Goal: Information Seeking & Learning: Learn about a topic

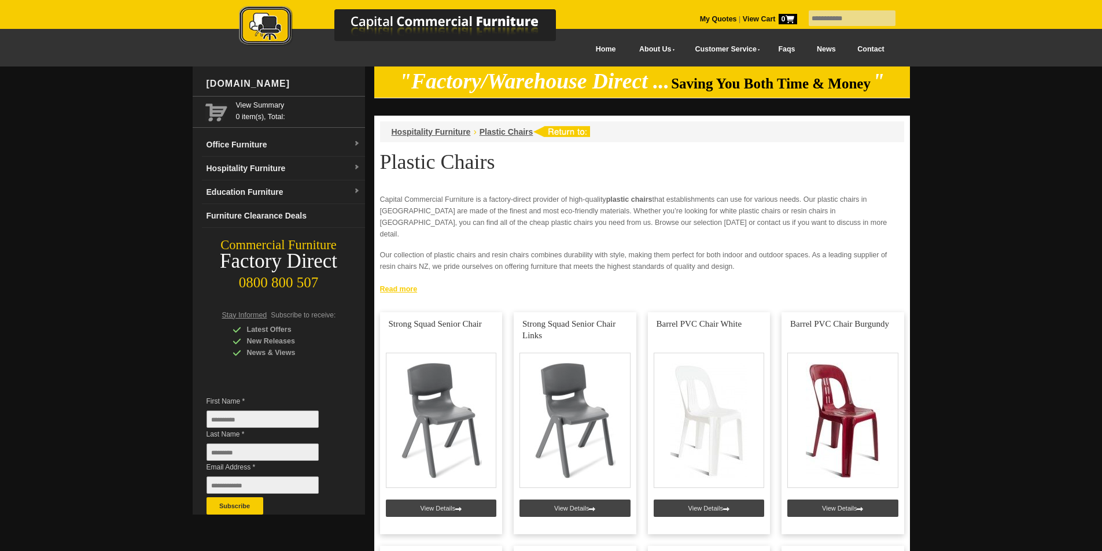
click at [388, 286] on link "Read more" at bounding box center [642, 288] width 536 height 14
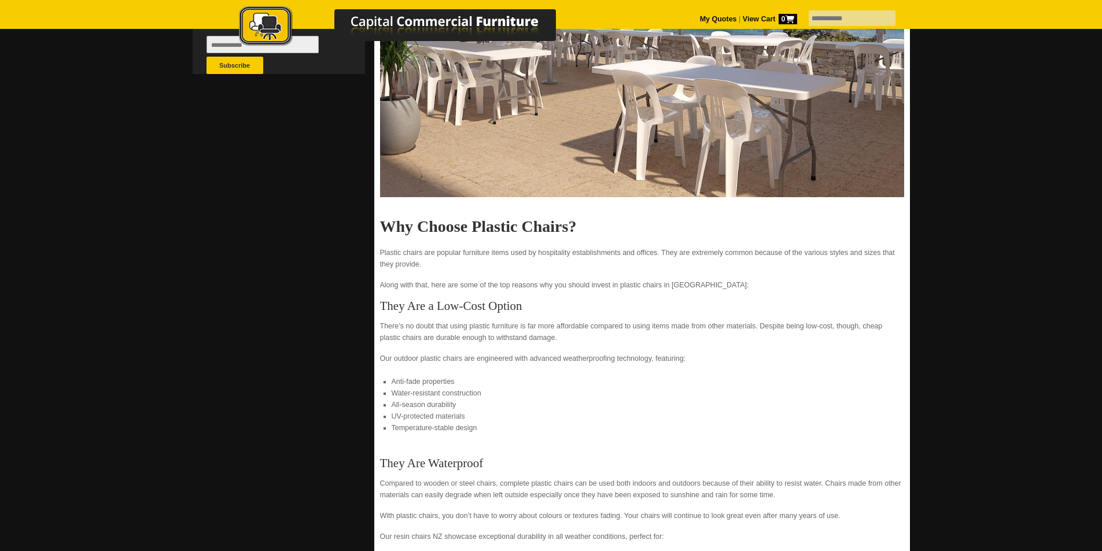
scroll to position [457, 0]
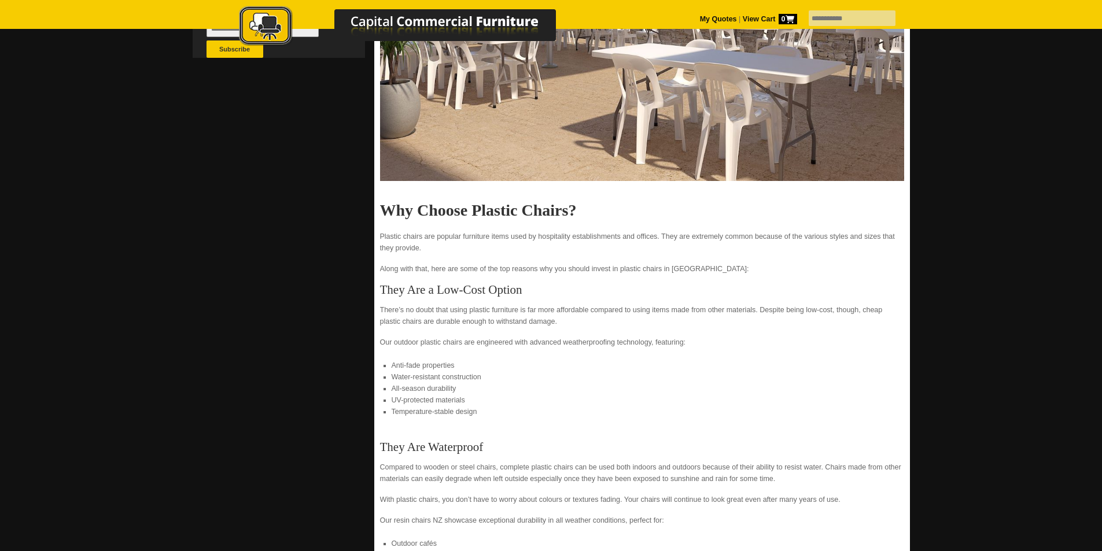
drag, startPoint x: 585, startPoint y: 260, endPoint x: 577, endPoint y: 256, distance: 9.6
click at [582, 263] on p "Along with that, here are some of the top reasons why you should invest in plas…" at bounding box center [642, 269] width 524 height 12
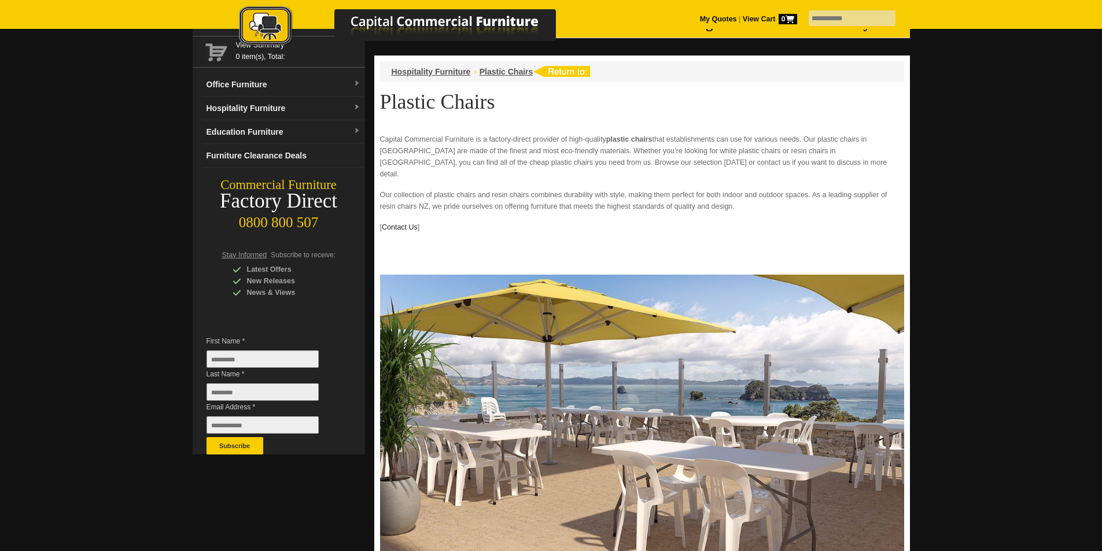
scroll to position [0, 0]
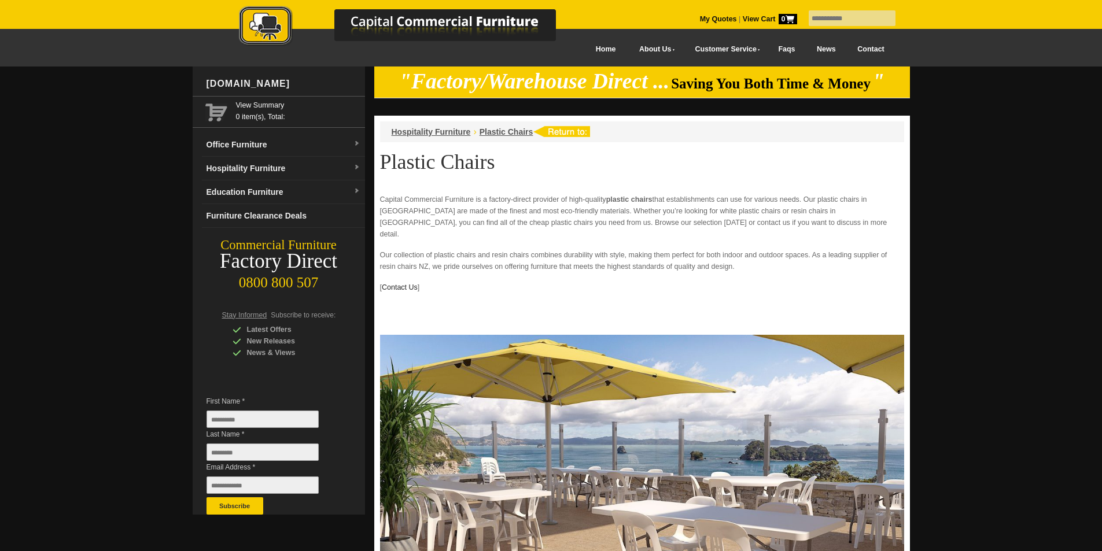
click at [728, 335] on img at bounding box center [642, 486] width 524 height 303
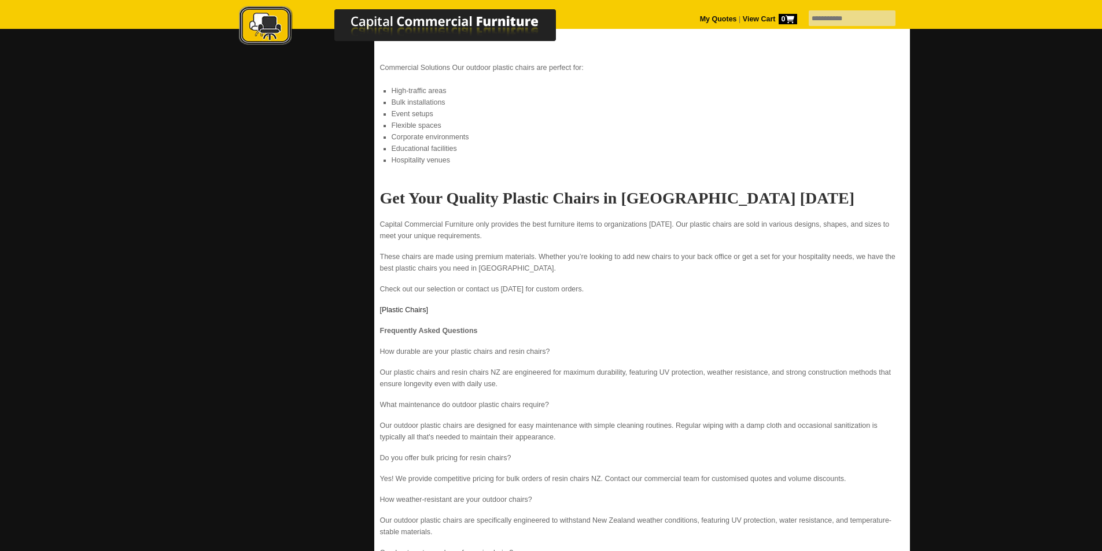
scroll to position [1525, 0]
click at [688, 345] on p "How durable are your plastic chairs and resin chairs?" at bounding box center [642, 351] width 524 height 12
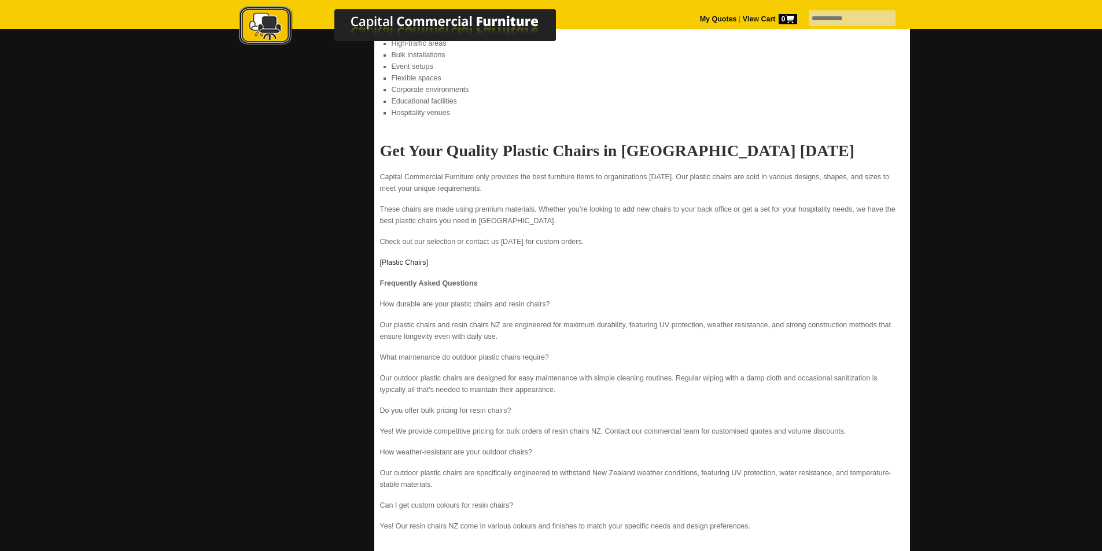
scroll to position [1572, 0]
click at [879, 315] on div at bounding box center [551, 386] width 1102 height 3785
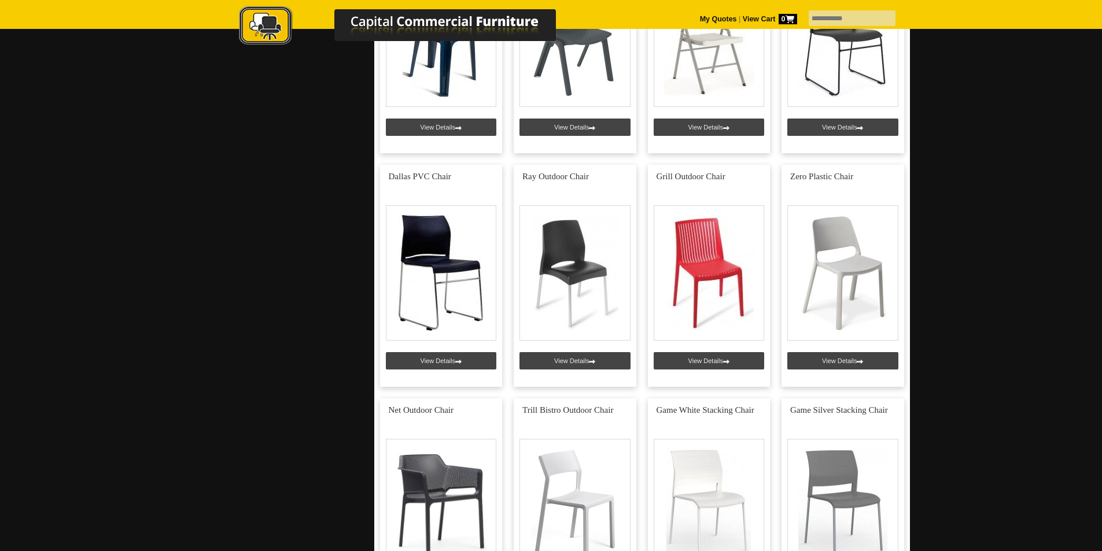
scroll to position [2460, 0]
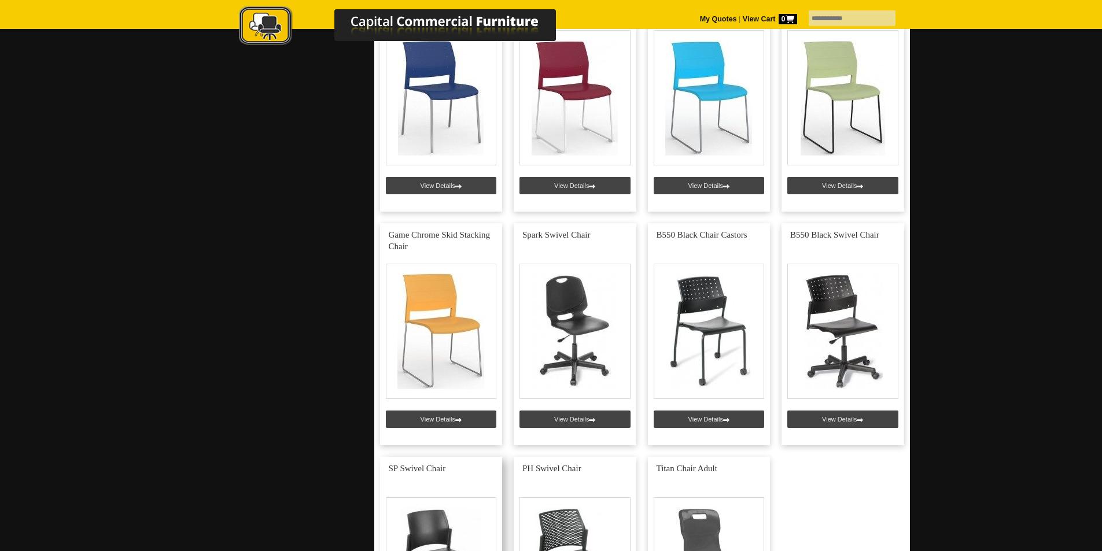
scroll to position [3082, 0]
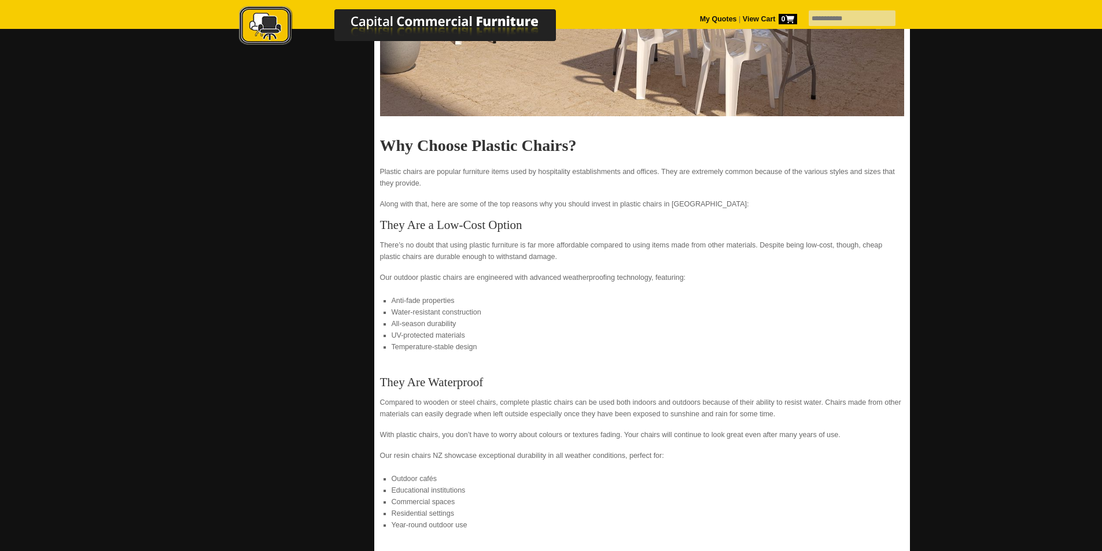
scroll to position [516, 0]
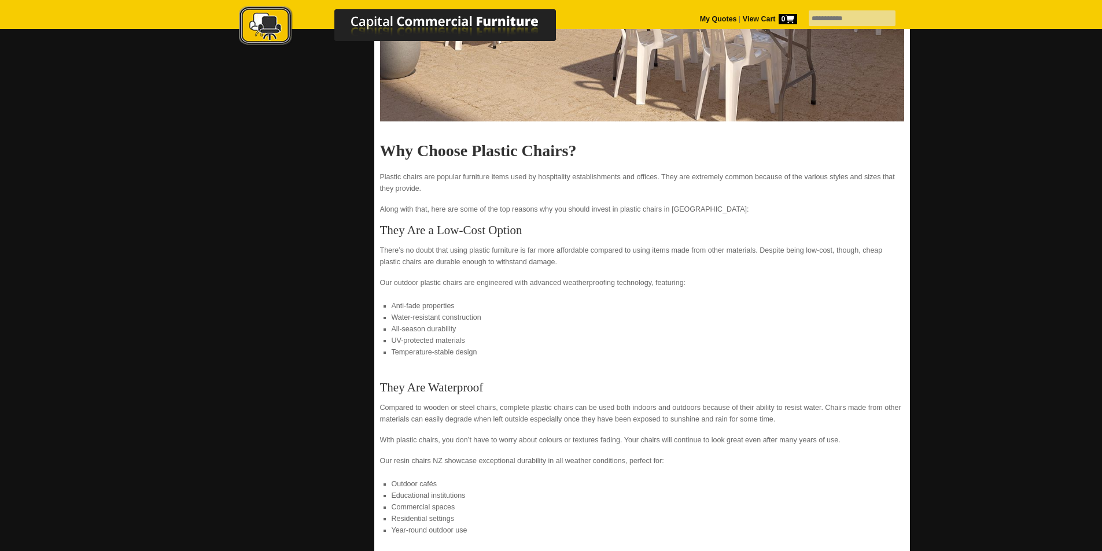
click at [805, 300] on li "Anti-fade properties" at bounding box center [642, 306] width 501 height 12
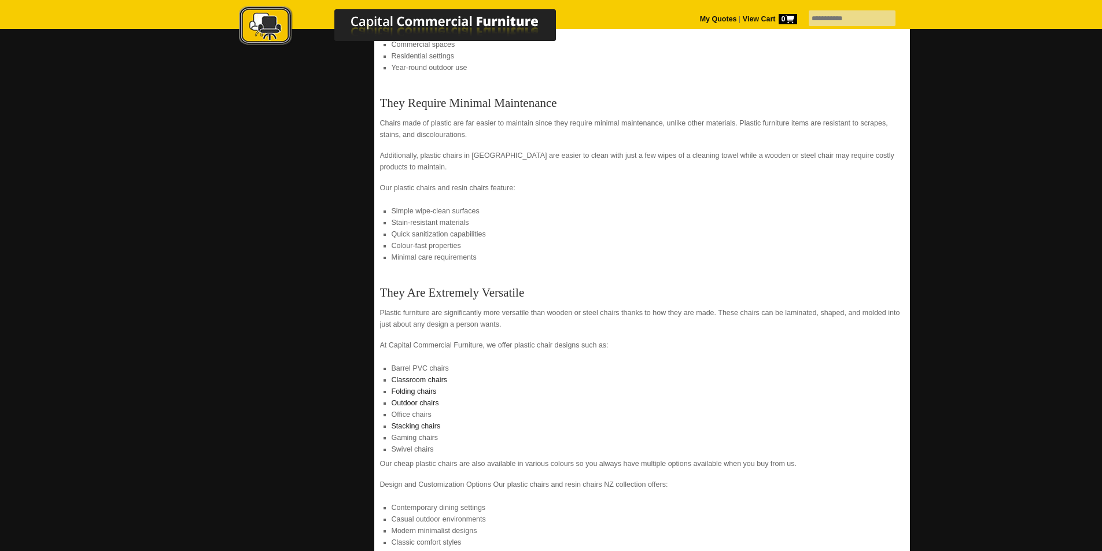
scroll to position [980, 0]
click at [581, 257] on div "Capital Commercial Furniture is a factory-direct provider of high-quality plast…" at bounding box center [642, 188] width 524 height 1949
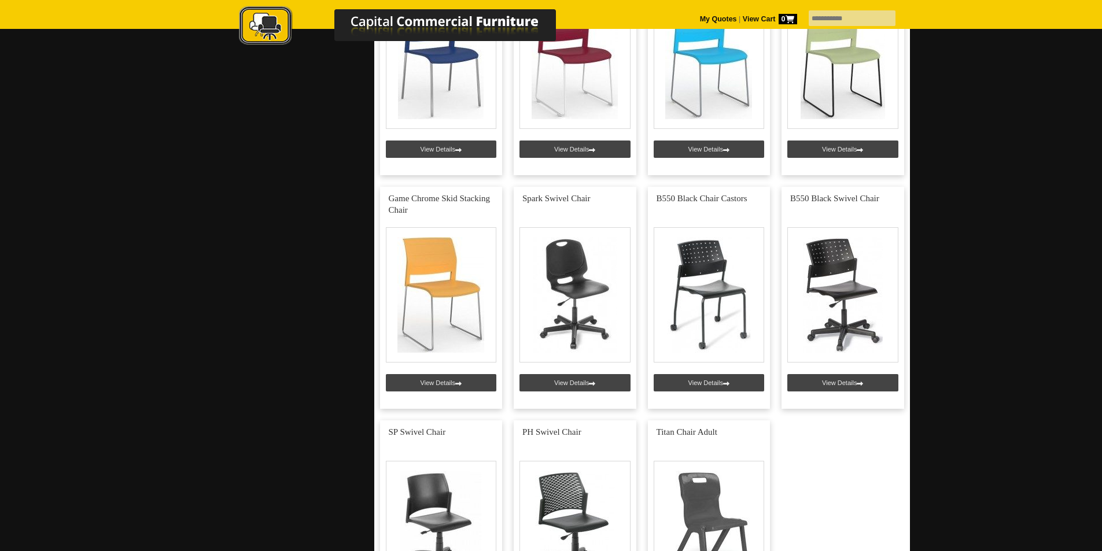
scroll to position [3174, 0]
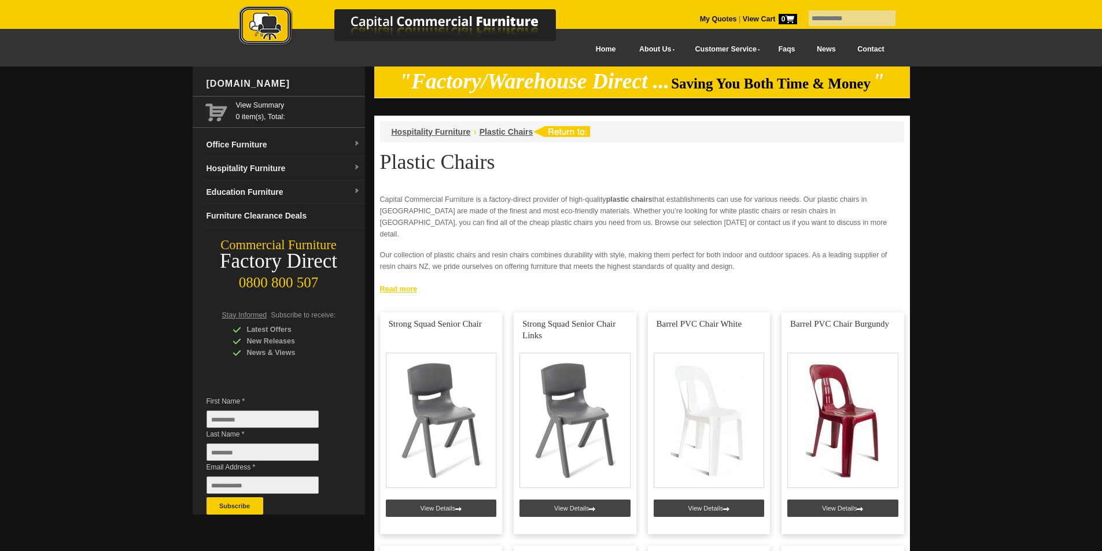
click at [403, 286] on link "Read more" at bounding box center [642, 288] width 536 height 14
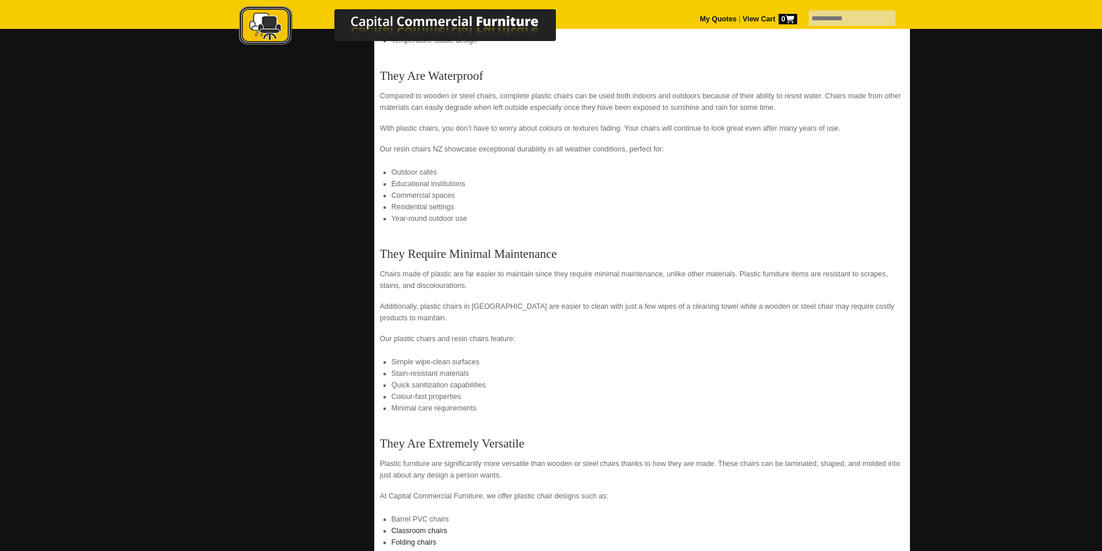
scroll to position [1040, 0]
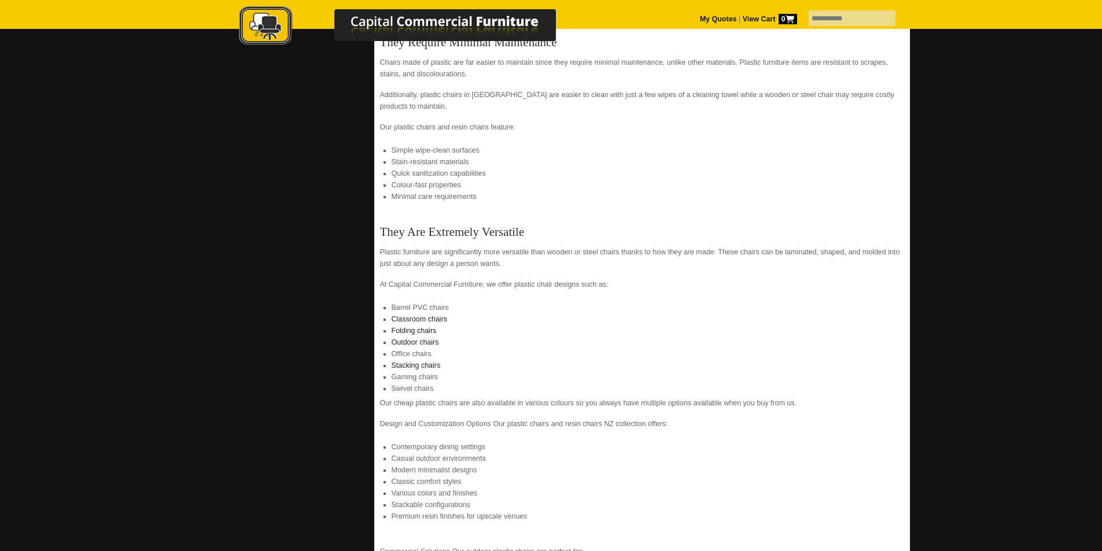
click at [801, 111] on div "Capital Commercial Furniture is a factory-direct provider of high-quality plast…" at bounding box center [642, 128] width 524 height 1949
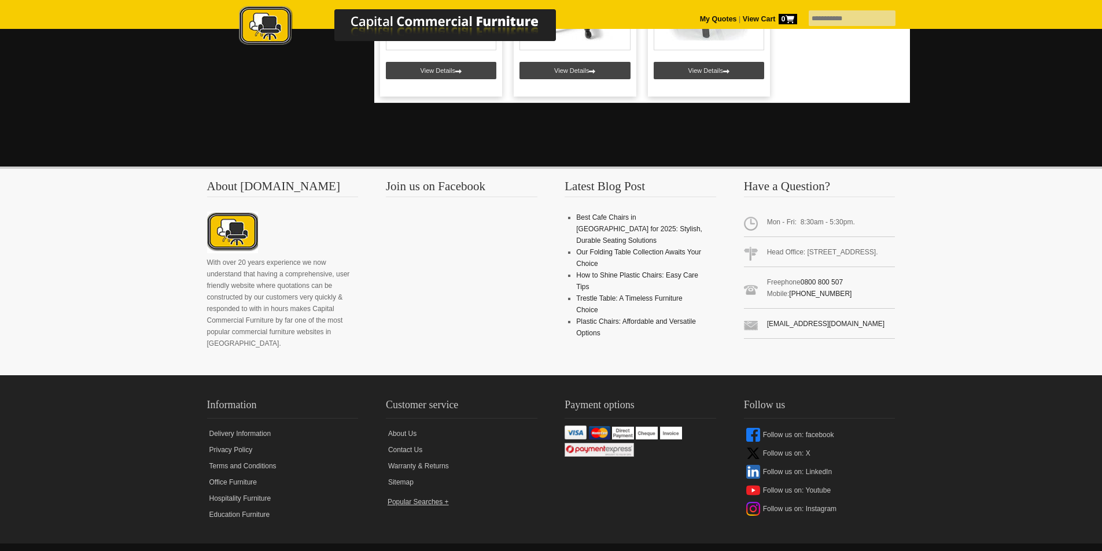
scroll to position [3687, 0]
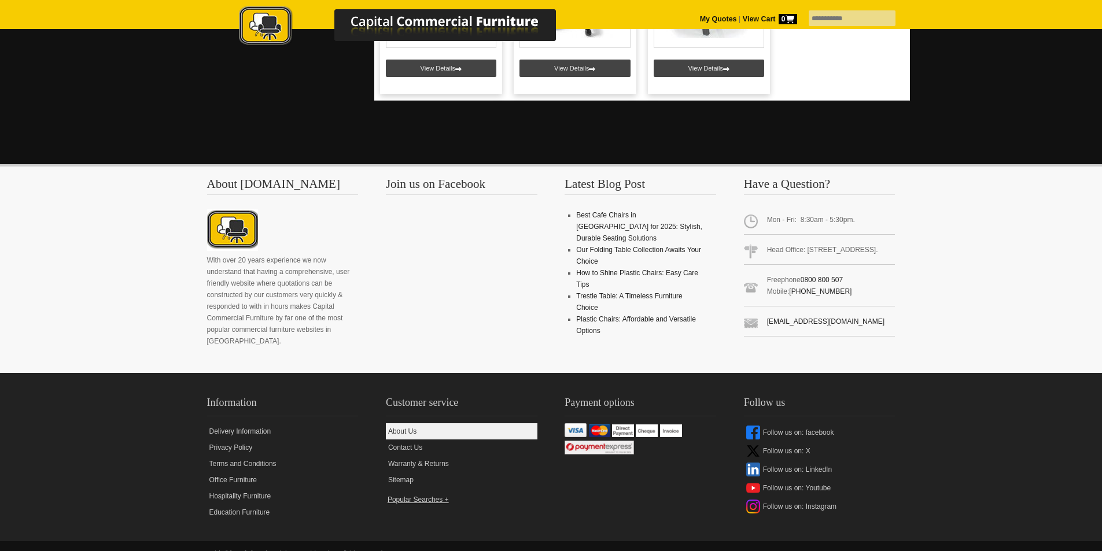
click at [405, 423] on link "About Us" at bounding box center [462, 431] width 152 height 16
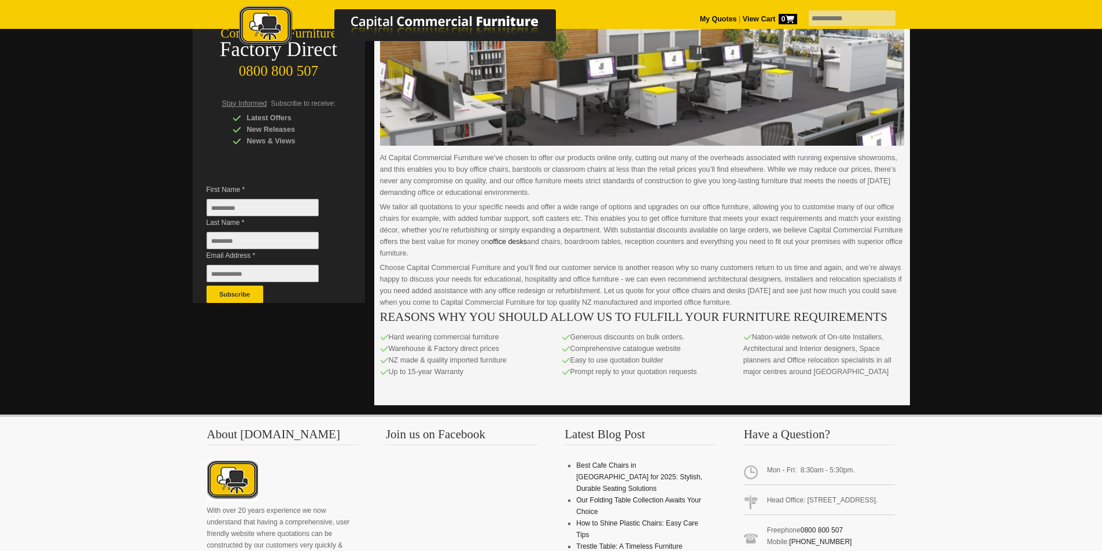
scroll to position [212, 0]
click at [862, 261] on p "Choose Capital Commercial Furniture and you’ll find our customer service is ano…" at bounding box center [642, 284] width 524 height 46
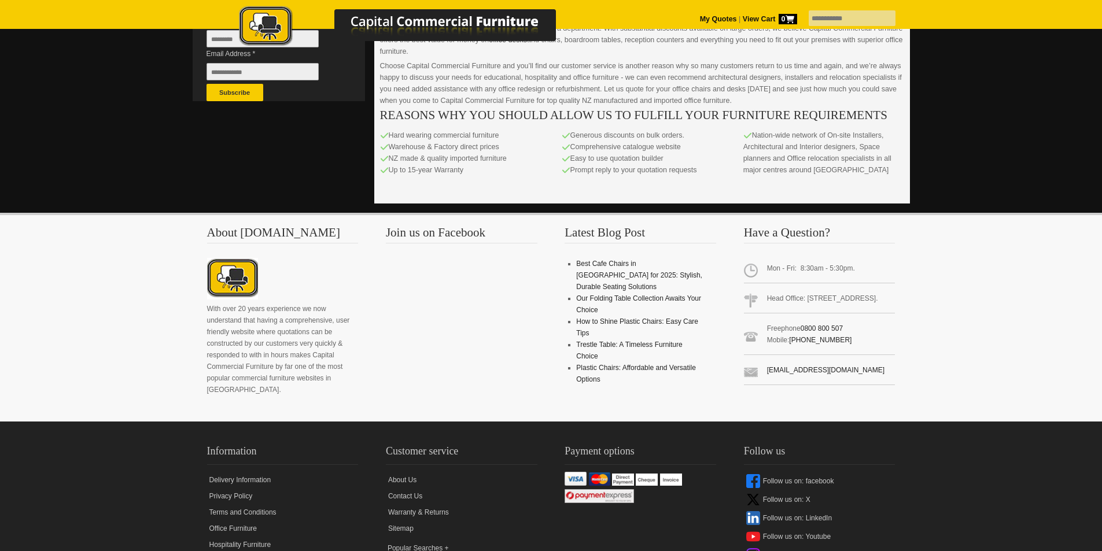
scroll to position [415, 0]
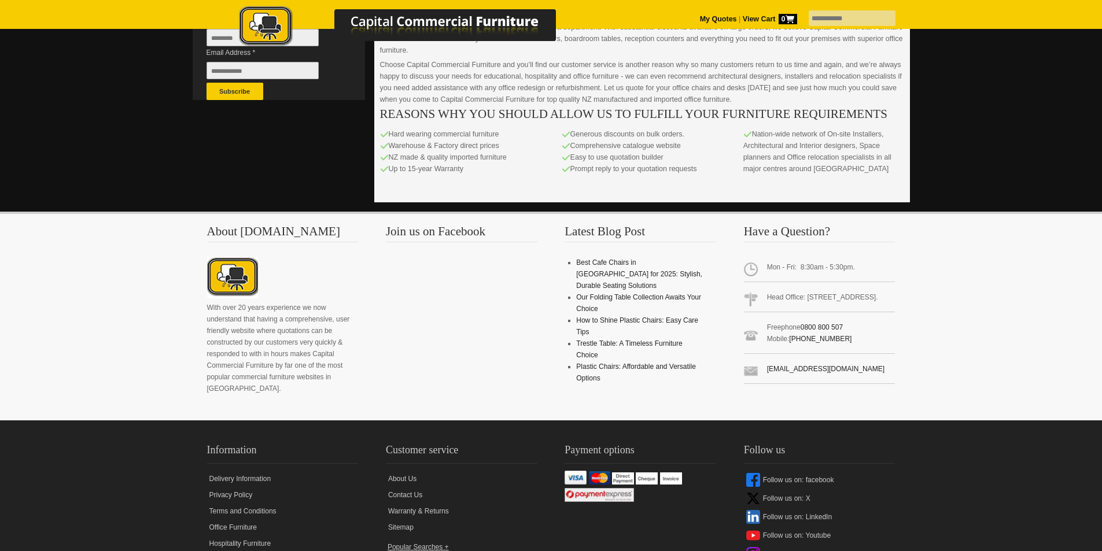
click at [442, 128] on p "Hard wearing commercial furniture Warehouse & Factory direct prices NZ made & q…" at bounding box center [460, 151] width 161 height 46
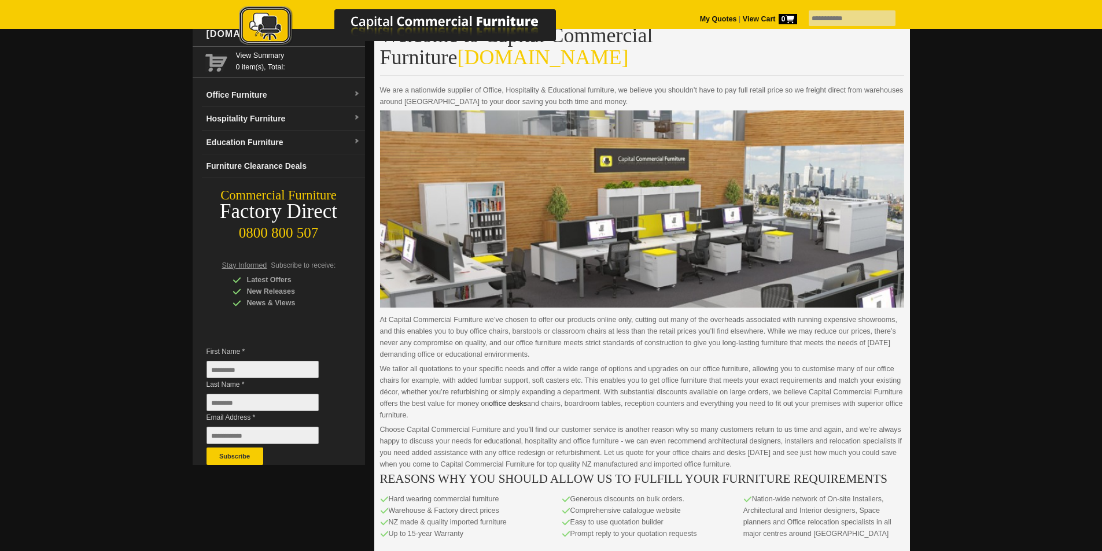
scroll to position [0, 0]
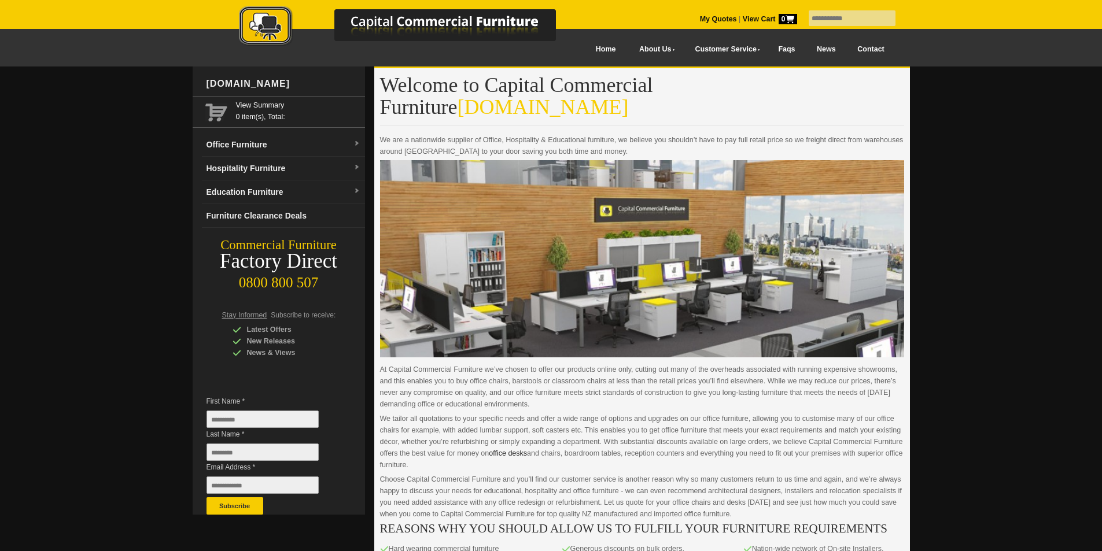
click at [868, 43] on link "Contact" at bounding box center [870, 49] width 49 height 26
